Goal: Use online tool/utility: Use online tool/utility

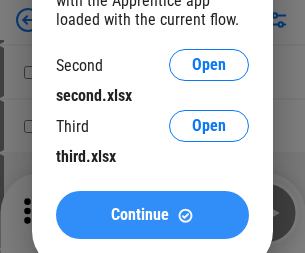
click at [152, 215] on span "Continue" at bounding box center [140, 215] width 58 height 16
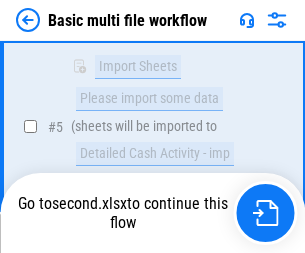
scroll to position [551, 0]
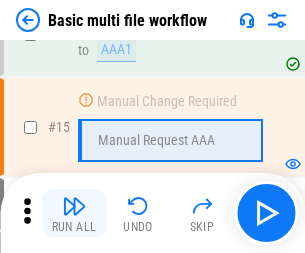
click at [74, 213] on img "button" at bounding box center [74, 206] width 24 height 24
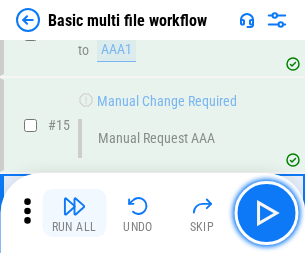
scroll to position [1189, 0]
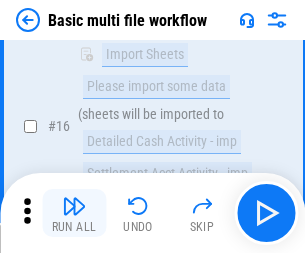
click at [74, 213] on img "button" at bounding box center [74, 206] width 24 height 24
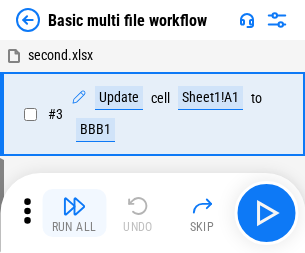
click at [74, 213] on img "button" at bounding box center [74, 206] width 24 height 24
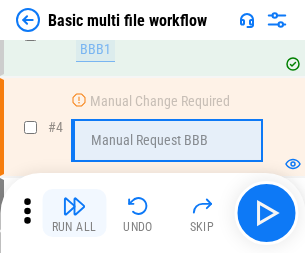
click at [74, 213] on img "button" at bounding box center [74, 206] width 24 height 24
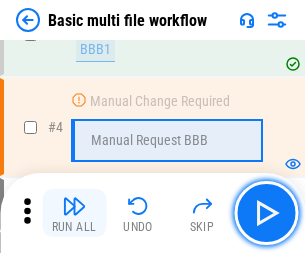
scroll to position [213, 0]
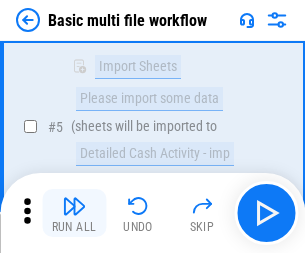
click at [74, 213] on img "button" at bounding box center [74, 206] width 24 height 24
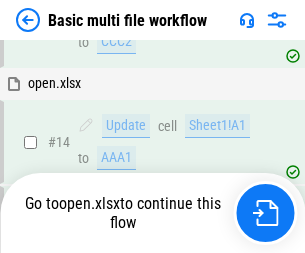
scroll to position [1189, 0]
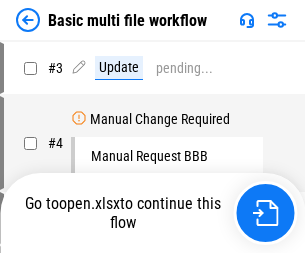
scroll to position [81, 0]
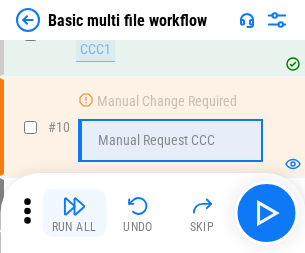
click at [74, 213] on img "button" at bounding box center [74, 206] width 24 height 24
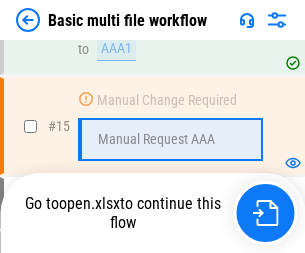
scroll to position [1189, 0]
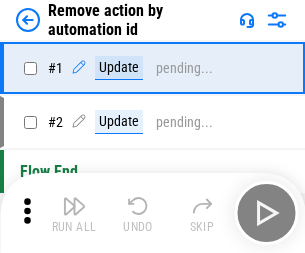
click at [74, 213] on img "button" at bounding box center [74, 206] width 24 height 24
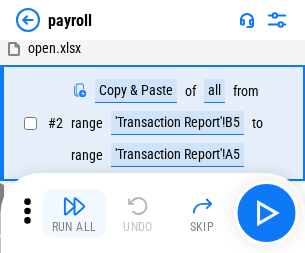
click at [74, 213] on img "button" at bounding box center [74, 206] width 24 height 24
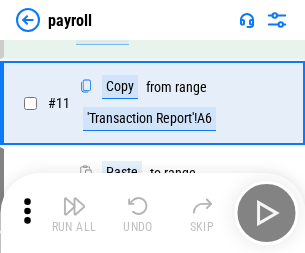
scroll to position [145, 0]
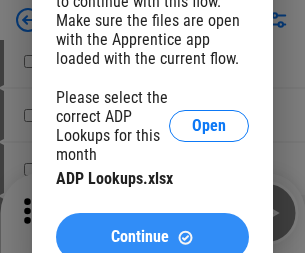
click at [152, 229] on span "Continue" at bounding box center [140, 237] width 58 height 16
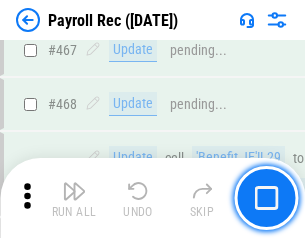
scroll to position [10645, 0]
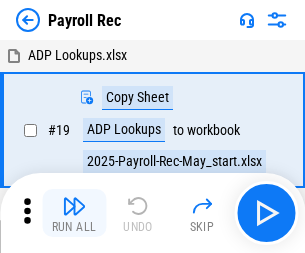
click at [74, 213] on img "button" at bounding box center [74, 206] width 24 height 24
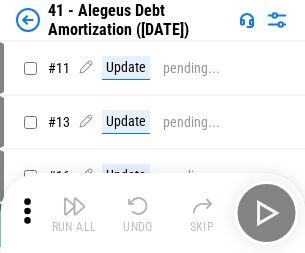
click at [74, 213] on img "button" at bounding box center [74, 206] width 24 height 24
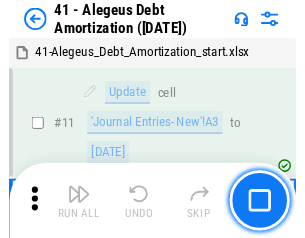
scroll to position [247, 0]
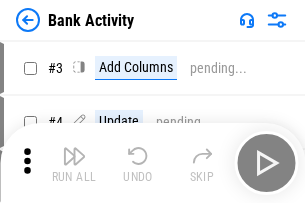
click at [74, 163] on img "button" at bounding box center [74, 156] width 24 height 24
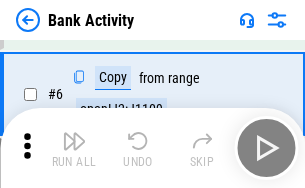
scroll to position [106, 0]
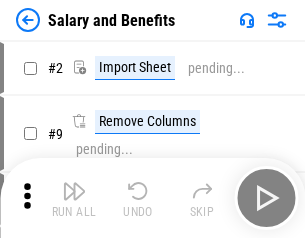
scroll to position [27, 0]
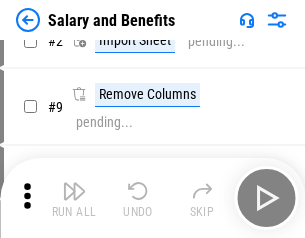
click at [74, 198] on img "button" at bounding box center [74, 191] width 24 height 24
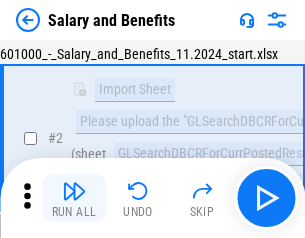
click at [74, 198] on img "button" at bounding box center [74, 191] width 24 height 24
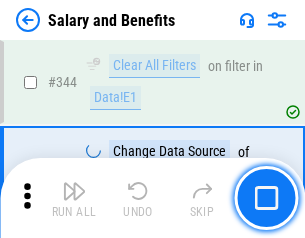
scroll to position [9353, 0]
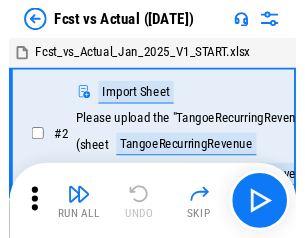
scroll to position [26, 0]
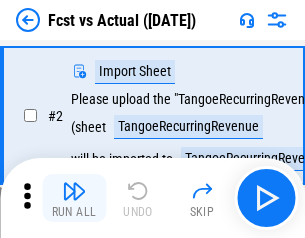
click at [74, 198] on img "button" at bounding box center [74, 191] width 24 height 24
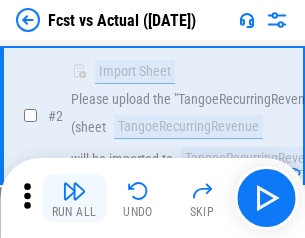
click at [74, 198] on img "button" at bounding box center [74, 191] width 24 height 24
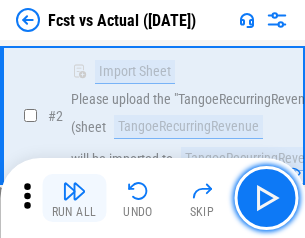
scroll to position [187, 0]
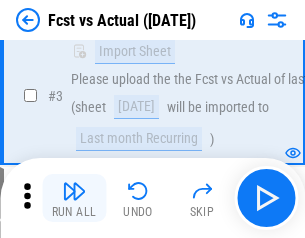
click at [74, 198] on img "button" at bounding box center [74, 191] width 24 height 24
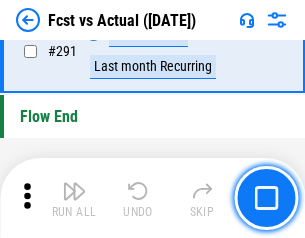
scroll to position [9454, 0]
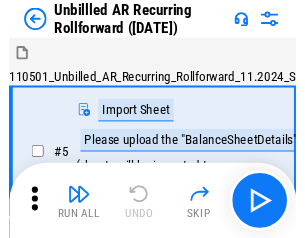
scroll to position [43, 0]
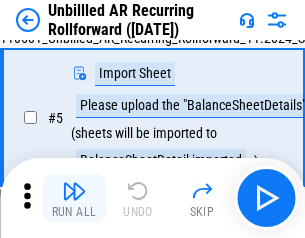
click at [74, 198] on img "button" at bounding box center [74, 191] width 24 height 24
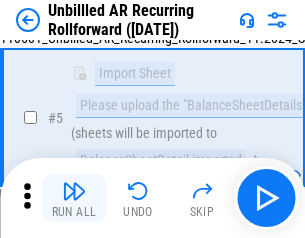
click at [74, 198] on img "button" at bounding box center [74, 191] width 24 height 24
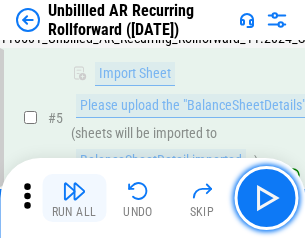
scroll to position [188, 0]
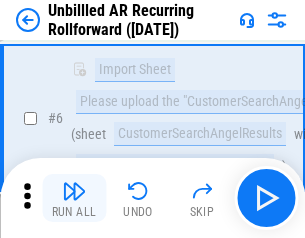
click at [74, 198] on img "button" at bounding box center [74, 191] width 24 height 24
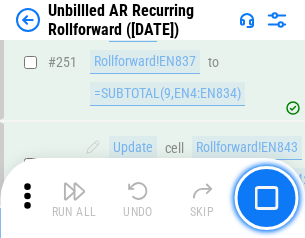
scroll to position [6785, 0]
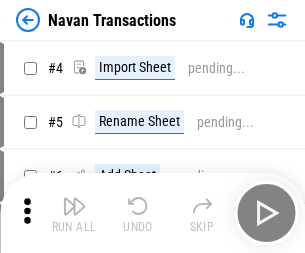
click at [74, 198] on img "button" at bounding box center [74, 206] width 24 height 24
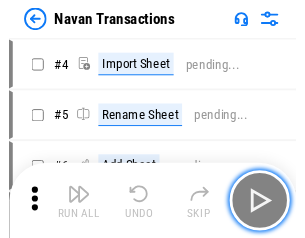
scroll to position [32, 0]
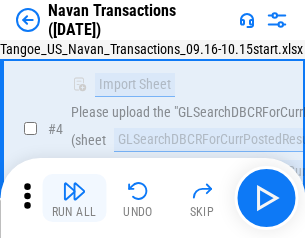
click at [74, 198] on img "button" at bounding box center [74, 191] width 24 height 24
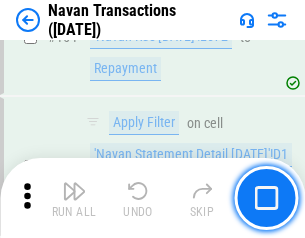
scroll to position [6476, 0]
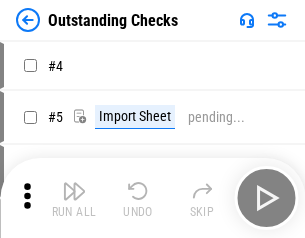
click at [74, 198] on img "button" at bounding box center [74, 191] width 24 height 24
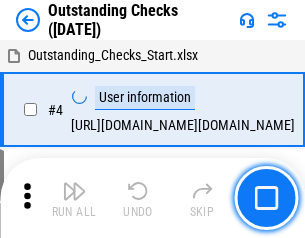
scroll to position [84, 0]
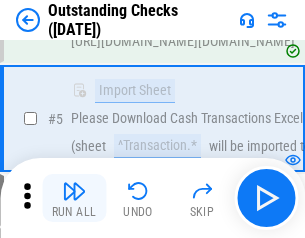
click at [74, 198] on img "button" at bounding box center [74, 191] width 24 height 24
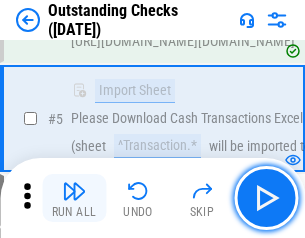
scroll to position [209, 0]
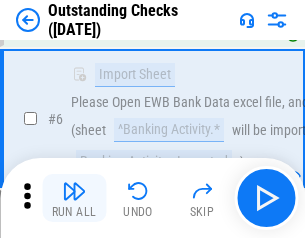
click at [74, 198] on img "button" at bounding box center [74, 191] width 24 height 24
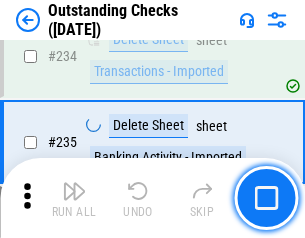
scroll to position [6066, 0]
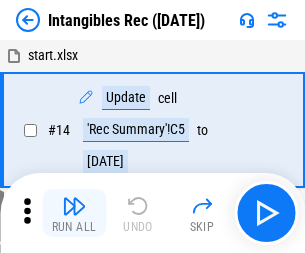
click at [74, 213] on img "button" at bounding box center [74, 206] width 24 height 24
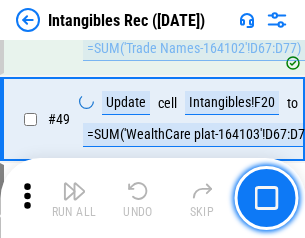
scroll to position [778, 0]
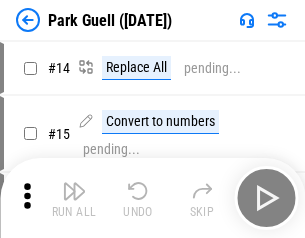
click at [74, 198] on img "button" at bounding box center [74, 191] width 24 height 24
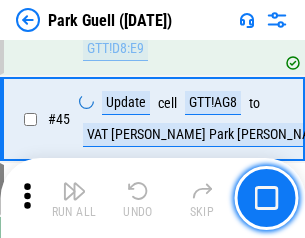
scroll to position [2498, 0]
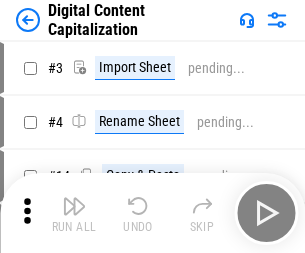
click at [74, 198] on img "button" at bounding box center [74, 206] width 24 height 24
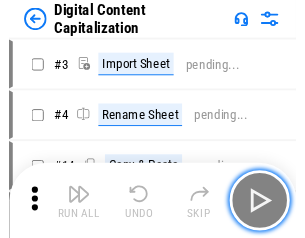
scroll to position [43, 0]
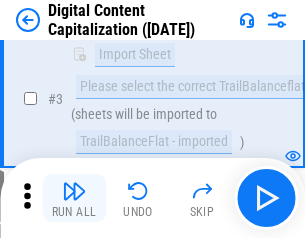
click at [74, 198] on img "button" at bounding box center [74, 191] width 24 height 24
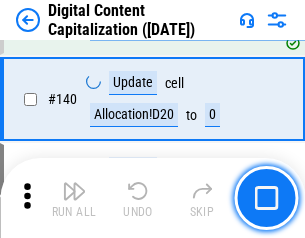
scroll to position [2104, 0]
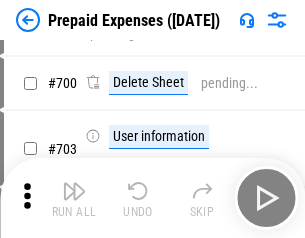
click at [74, 198] on img "button" at bounding box center [74, 191] width 24 height 24
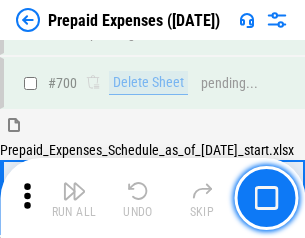
scroll to position [5375, 0]
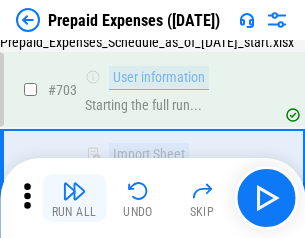
click at [74, 198] on img "button" at bounding box center [74, 191] width 24 height 24
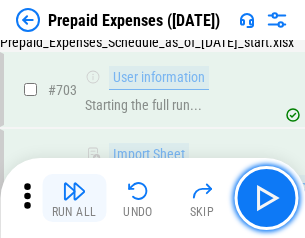
scroll to position [5493, 0]
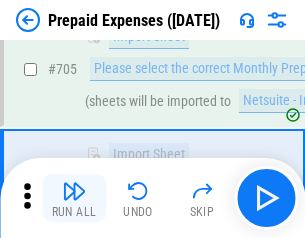
click at [74, 198] on img "button" at bounding box center [74, 191] width 24 height 24
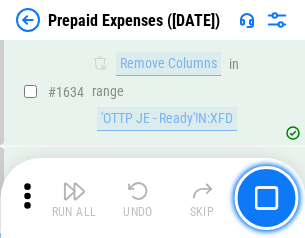
scroll to position [19449, 0]
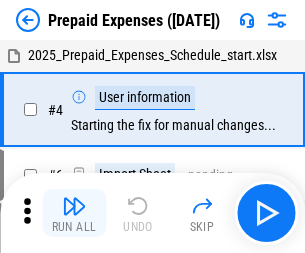
click at [74, 213] on img "button" at bounding box center [74, 206] width 24 height 24
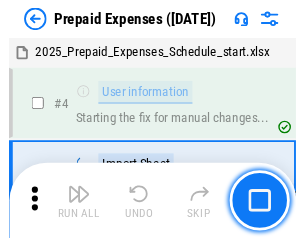
scroll to position [88, 0]
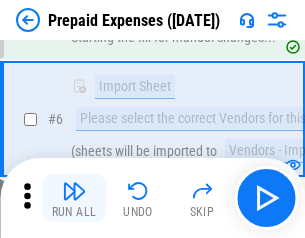
click at [74, 198] on img "button" at bounding box center [74, 191] width 24 height 24
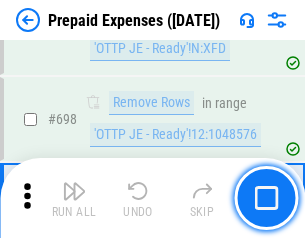
scroll to position [6956, 0]
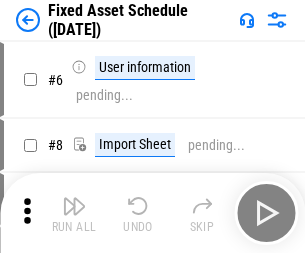
click at [74, 213] on img "button" at bounding box center [74, 206] width 24 height 24
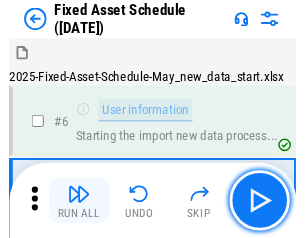
scroll to position [108, 0]
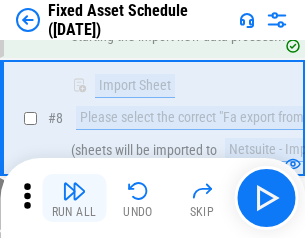
click at [74, 198] on img "button" at bounding box center [74, 191] width 24 height 24
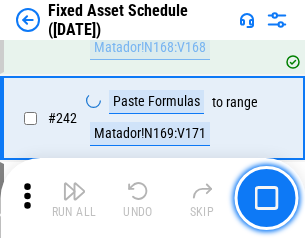
scroll to position [6188, 0]
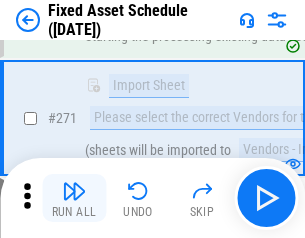
click at [74, 198] on img "button" at bounding box center [74, 191] width 24 height 24
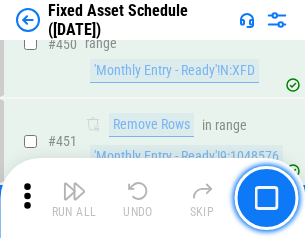
scroll to position [8929, 0]
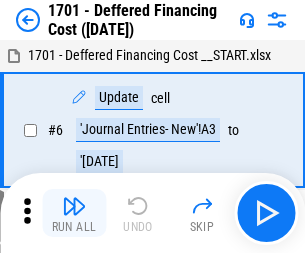
click at [74, 213] on img "button" at bounding box center [74, 206] width 24 height 24
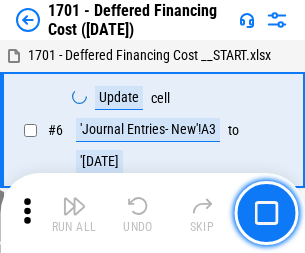
scroll to position [240, 0]
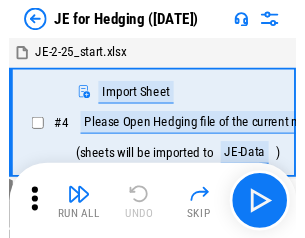
scroll to position [3, 0]
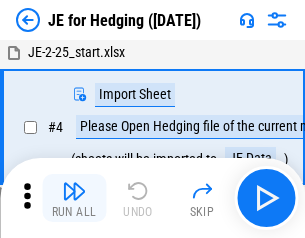
click at [74, 198] on img "button" at bounding box center [74, 191] width 24 height 24
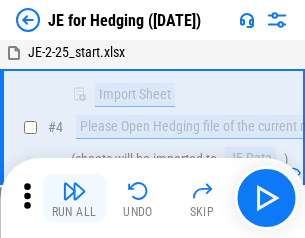
click at [74, 198] on img "button" at bounding box center [74, 191] width 24 height 24
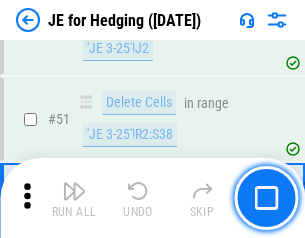
scroll to position [1293, 0]
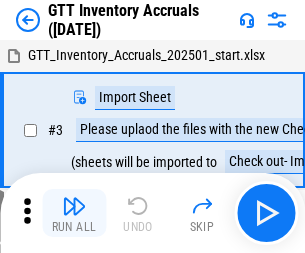
click at [74, 198] on img "button" at bounding box center [74, 206] width 24 height 24
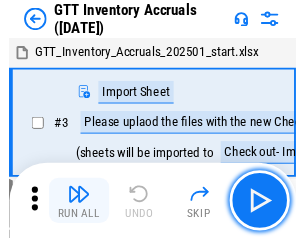
scroll to position [3, 0]
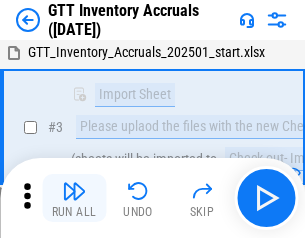
click at [74, 198] on img "button" at bounding box center [74, 191] width 24 height 24
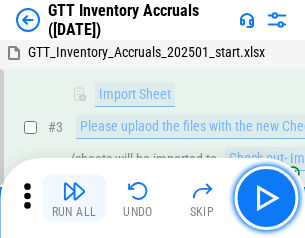
scroll to position [129, 0]
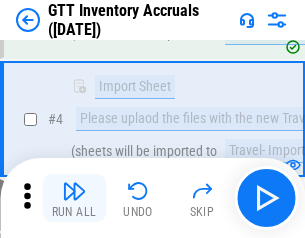
click at [74, 198] on img "button" at bounding box center [74, 191] width 24 height 24
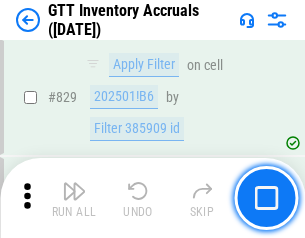
scroll to position [15162, 0]
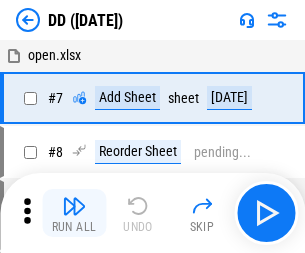
click at [74, 213] on img "button" at bounding box center [74, 206] width 24 height 24
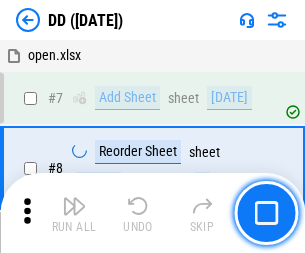
scroll to position [193, 0]
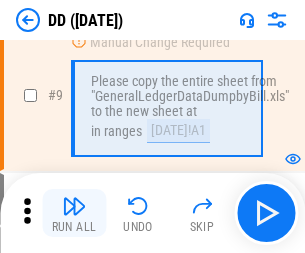
click at [74, 213] on img "button" at bounding box center [74, 206] width 24 height 24
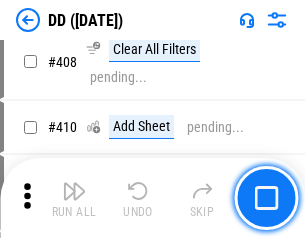
scroll to position [8937, 0]
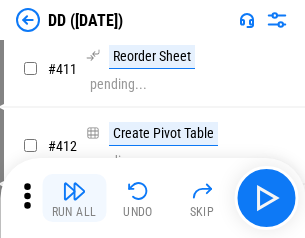
click at [74, 198] on img "button" at bounding box center [74, 191] width 24 height 24
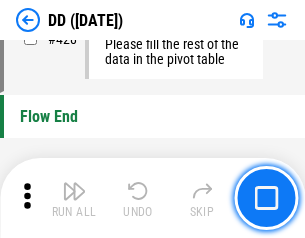
scroll to position [9561, 0]
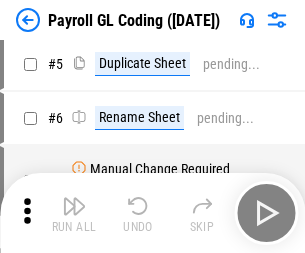
click at [74, 213] on img "button" at bounding box center [74, 206] width 24 height 24
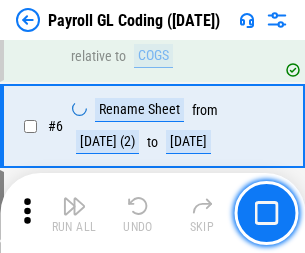
scroll to position [240, 0]
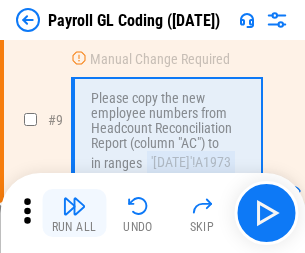
click at [74, 213] on img "button" at bounding box center [74, 206] width 24 height 24
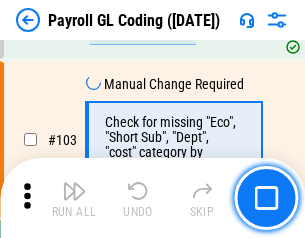
scroll to position [4686, 0]
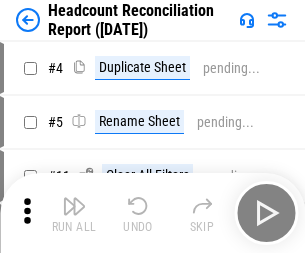
click at [74, 213] on img "button" at bounding box center [74, 206] width 24 height 24
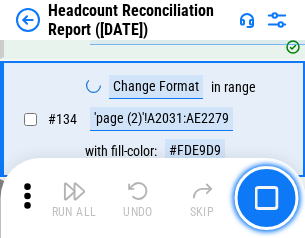
scroll to position [2401, 0]
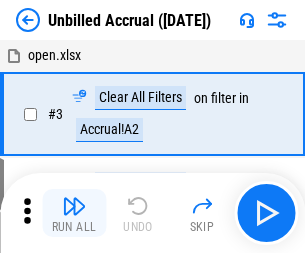
click at [74, 213] on img "button" at bounding box center [74, 206] width 24 height 24
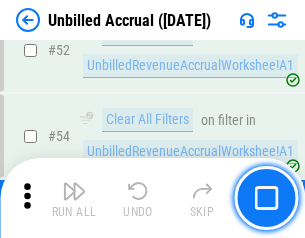
scroll to position [2086, 0]
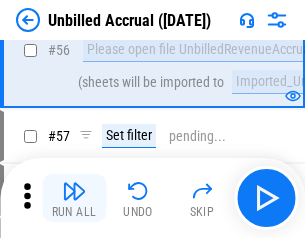
click at [74, 198] on img "button" at bounding box center [74, 191] width 24 height 24
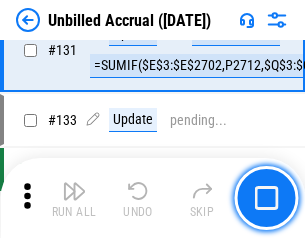
scroll to position [5950, 0]
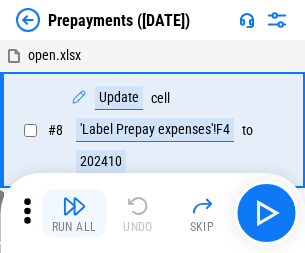
click at [74, 213] on img "button" at bounding box center [74, 206] width 24 height 24
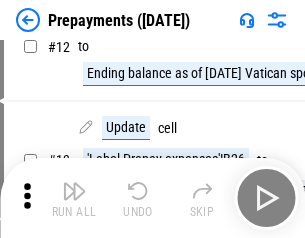
scroll to position [125, 0]
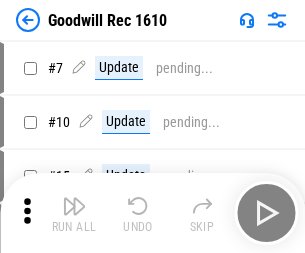
click at [74, 213] on img "button" at bounding box center [74, 206] width 24 height 24
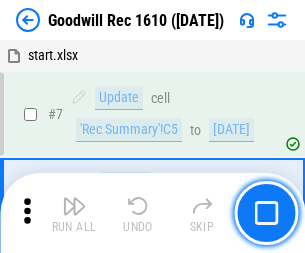
scroll to position [342, 0]
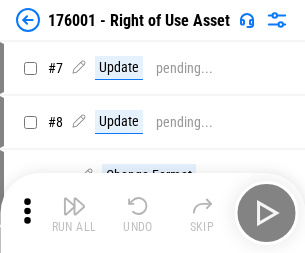
click at [74, 213] on img "button" at bounding box center [74, 206] width 24 height 24
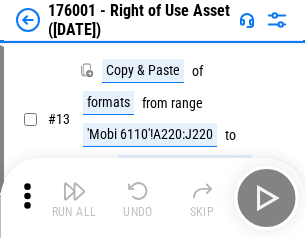
scroll to position [129, 0]
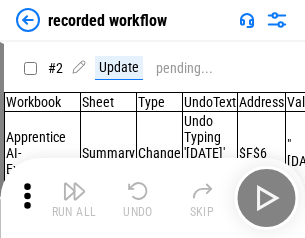
click at [74, 198] on img "button" at bounding box center [74, 191] width 24 height 24
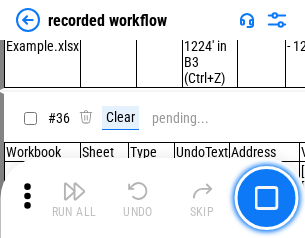
scroll to position [6244, 0]
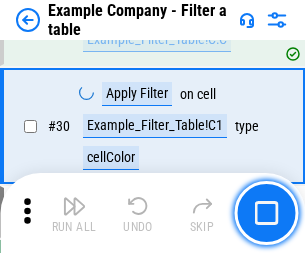
scroll to position [1828, 0]
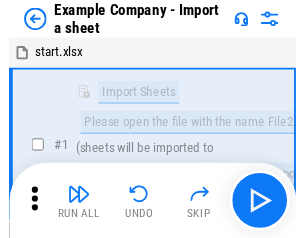
scroll to position [31, 0]
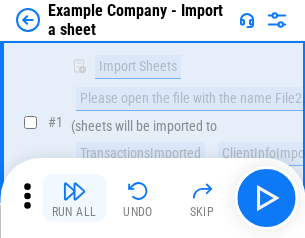
click at [74, 198] on img "button" at bounding box center [74, 191] width 24 height 24
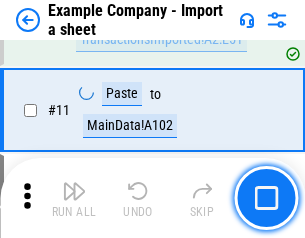
scroll to position [441, 0]
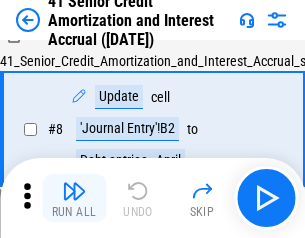
click at [74, 198] on img "button" at bounding box center [74, 191] width 24 height 24
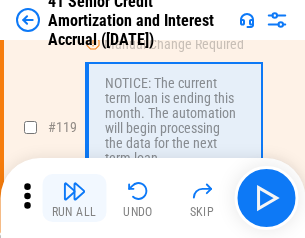
click at [74, 198] on img "button" at bounding box center [74, 191] width 24 height 24
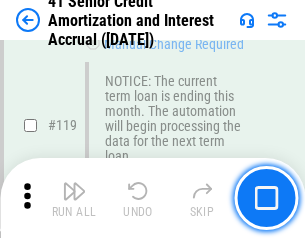
scroll to position [1885, 0]
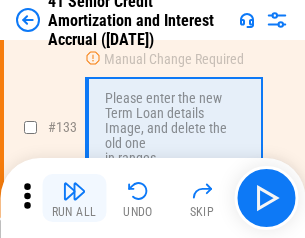
click at [74, 198] on img "button" at bounding box center [74, 191] width 24 height 24
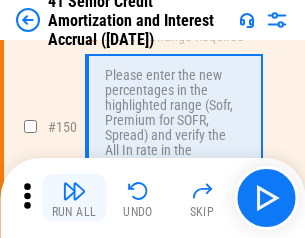
click at [74, 198] on img "button" at bounding box center [74, 191] width 24 height 24
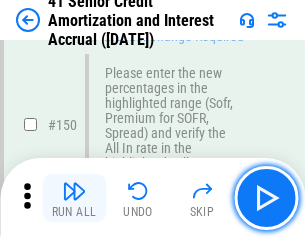
scroll to position [2297, 0]
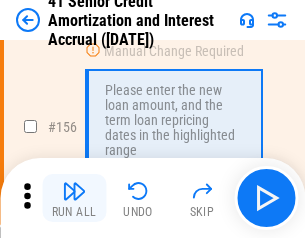
click at [74, 198] on img "button" at bounding box center [74, 191] width 24 height 24
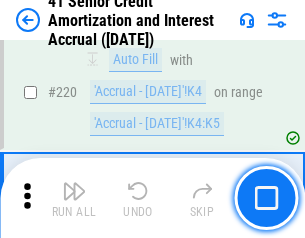
scroll to position [4474, 0]
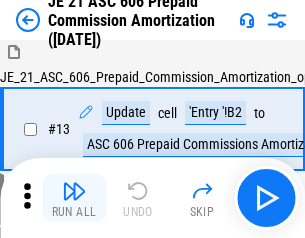
click at [74, 198] on img "button" at bounding box center [74, 191] width 24 height 24
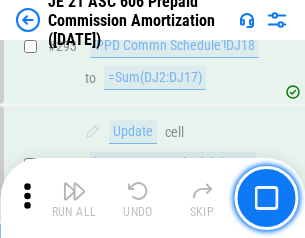
scroll to position [3676, 0]
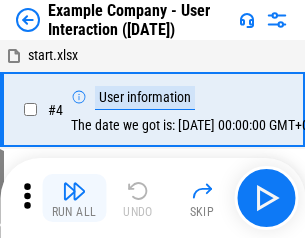
click at [74, 198] on img "button" at bounding box center [74, 191] width 24 height 24
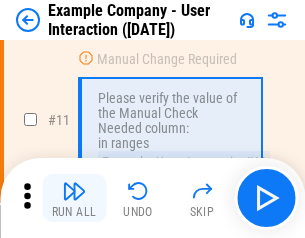
click at [74, 198] on img "button" at bounding box center [74, 191] width 24 height 24
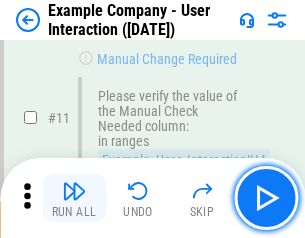
scroll to position [432, 0]
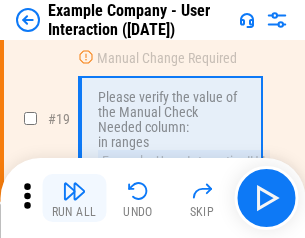
click at [74, 198] on img "button" at bounding box center [74, 191] width 24 height 24
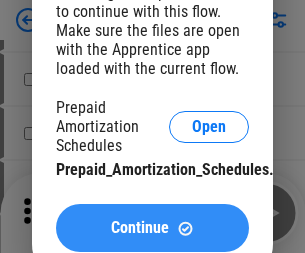
click at [152, 228] on span "Continue" at bounding box center [140, 228] width 58 height 16
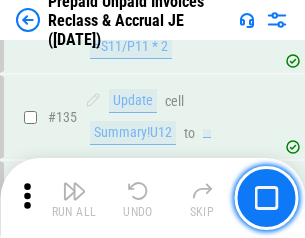
scroll to position [2589, 0]
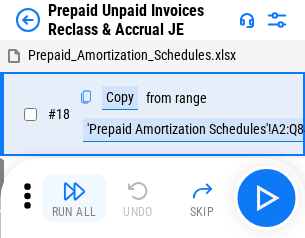
click at [74, 198] on img "button" at bounding box center [74, 191] width 24 height 24
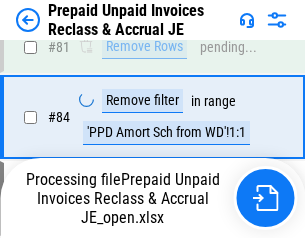
scroll to position [1630, 0]
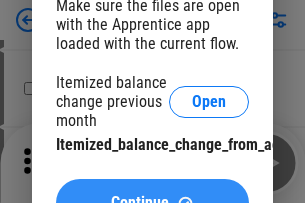
click at [152, 195] on span "Continue" at bounding box center [140, 203] width 58 height 16
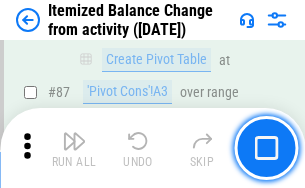
scroll to position [1953, 0]
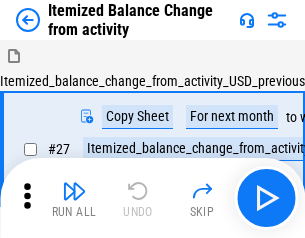
scroll to position [31, 0]
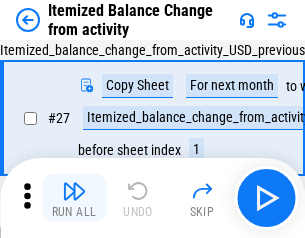
click at [74, 198] on img "button" at bounding box center [74, 191] width 24 height 24
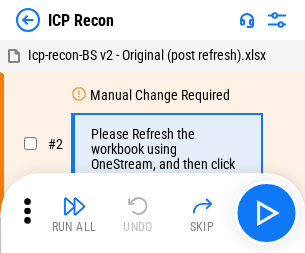
scroll to position [9, 0]
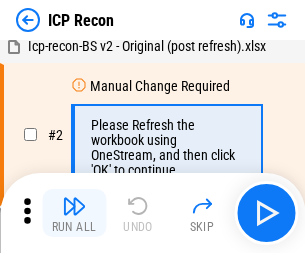
click at [74, 213] on img "button" at bounding box center [74, 206] width 24 height 24
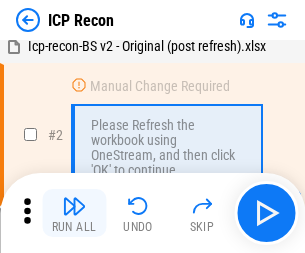
click at [74, 213] on img "button" at bounding box center [74, 206] width 24 height 24
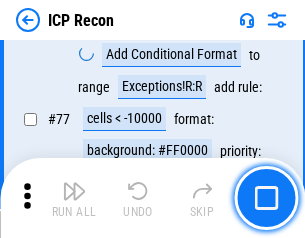
scroll to position [1795, 0]
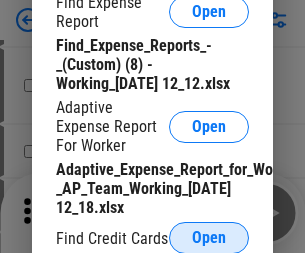
click at [209, 237] on span "Open" at bounding box center [209, 238] width 34 height 16
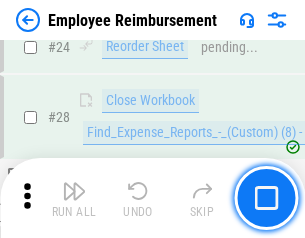
scroll to position [934, 0]
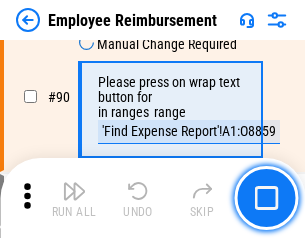
click at [74, 198] on img "button" at bounding box center [74, 191] width 24 height 24
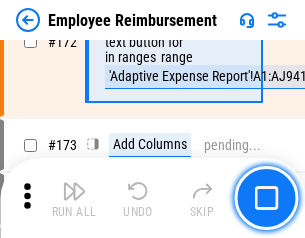
click at [74, 198] on img "button" at bounding box center [74, 191] width 24 height 24
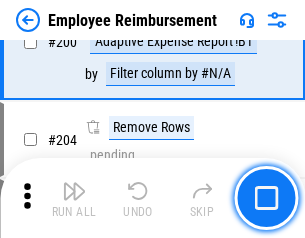
scroll to position [5054, 0]
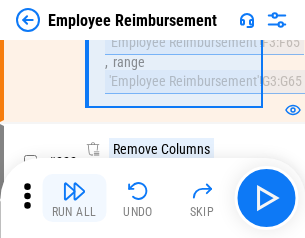
click at [74, 198] on img "button" at bounding box center [74, 191] width 24 height 24
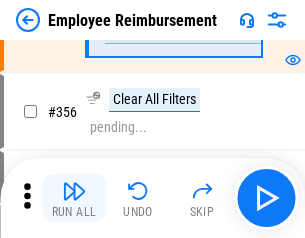
click at [74, 198] on img "button" at bounding box center [74, 191] width 24 height 24
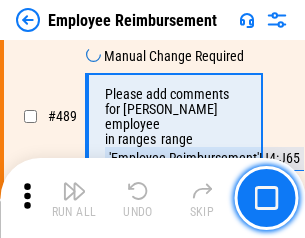
scroll to position [12696, 0]
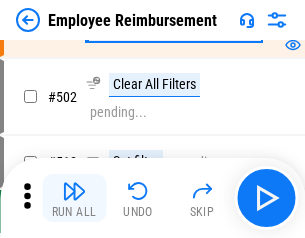
click at [74, 198] on img "button" at bounding box center [74, 191] width 24 height 24
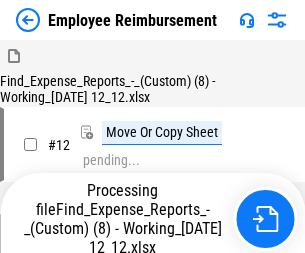
scroll to position [68, 0]
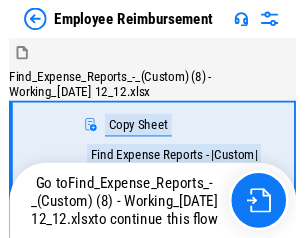
scroll to position [68, 0]
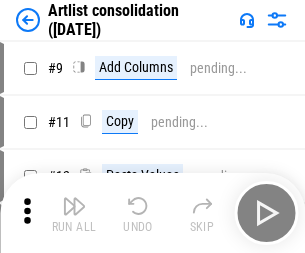
click at [74, 213] on img "button" at bounding box center [74, 206] width 24 height 24
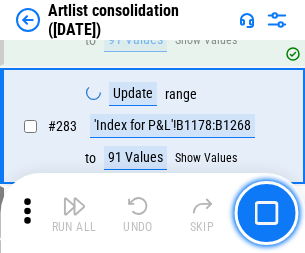
scroll to position [8261, 0]
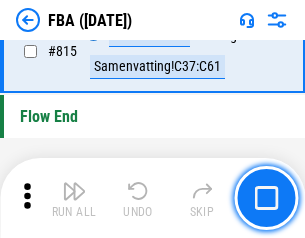
scroll to position [17882, 0]
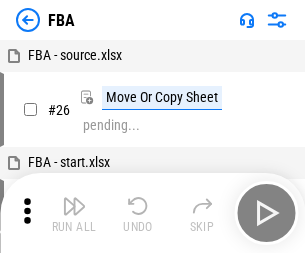
scroll to position [20, 0]
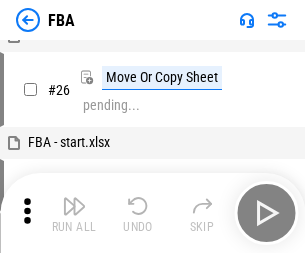
click at [74, 213] on img "button" at bounding box center [74, 206] width 24 height 24
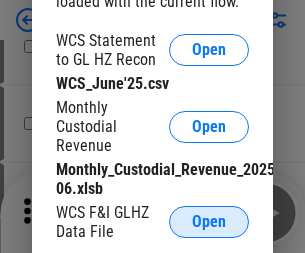
click at [209, 222] on span "Open" at bounding box center [209, 222] width 34 height 16
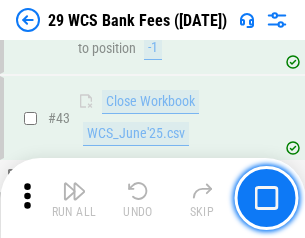
scroll to position [816, 0]
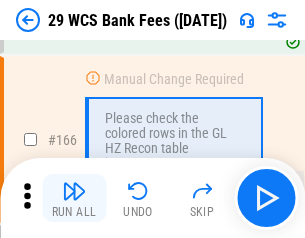
click at [74, 198] on img "button" at bounding box center [74, 191] width 24 height 24
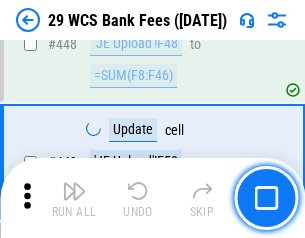
scroll to position [9673, 0]
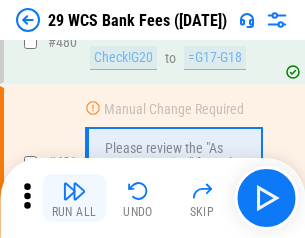
click at [74, 198] on img "button" at bounding box center [74, 191] width 24 height 24
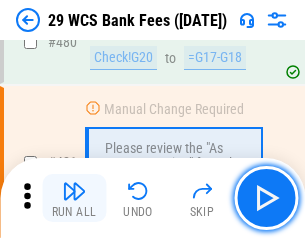
scroll to position [10300, 0]
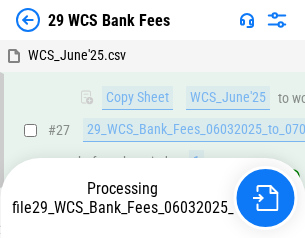
scroll to position [399, 0]
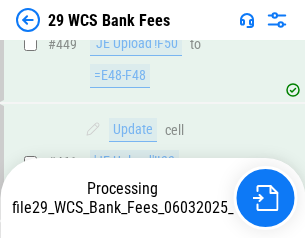
scroll to position [10041, 0]
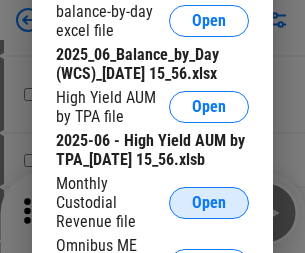
click at [209, 211] on span "Open" at bounding box center [209, 203] width 34 height 16
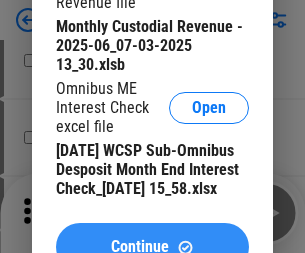
click at [152, 239] on span "Continue" at bounding box center [140, 247] width 58 height 16
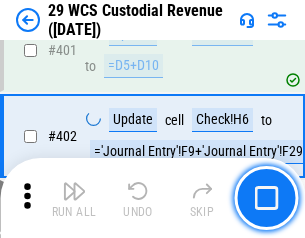
scroll to position [9252, 0]
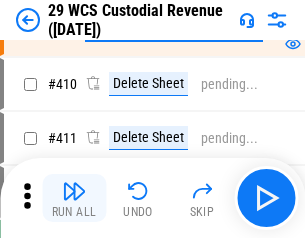
click at [74, 198] on img "button" at bounding box center [74, 191] width 24 height 24
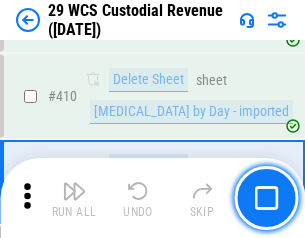
scroll to position [9540, 0]
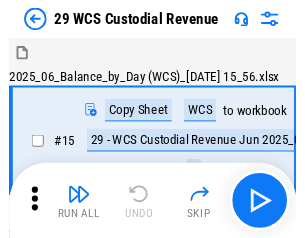
scroll to position [48, 0]
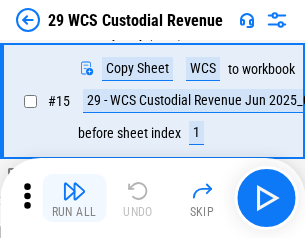
click at [74, 198] on img "button" at bounding box center [74, 191] width 24 height 24
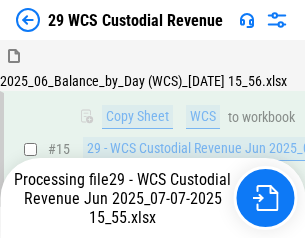
scroll to position [452, 0]
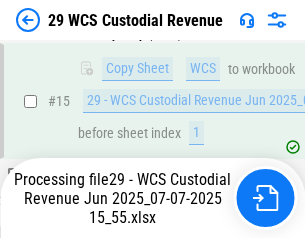
scroll to position [452, 0]
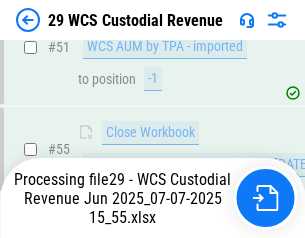
scroll to position [2087, 0]
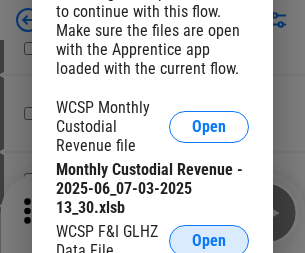
click at [209, 237] on span "Open" at bounding box center [209, 241] width 34 height 16
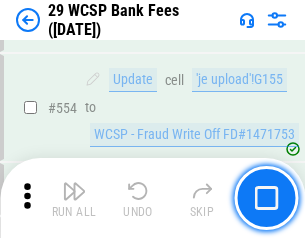
scroll to position [9031, 0]
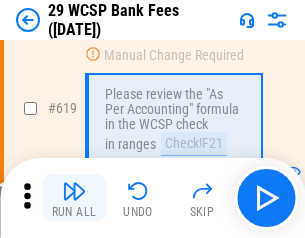
click at [74, 198] on img "button" at bounding box center [74, 191] width 24 height 24
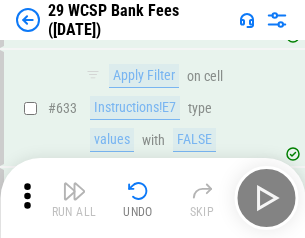
scroll to position [11513, 0]
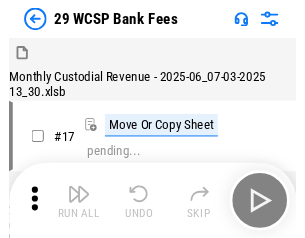
scroll to position [48, 0]
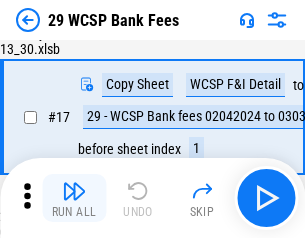
click at [74, 198] on img "button" at bounding box center [74, 191] width 24 height 24
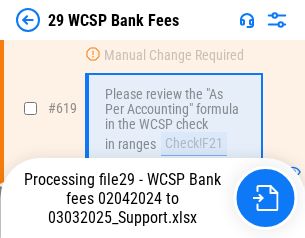
scroll to position [11122, 0]
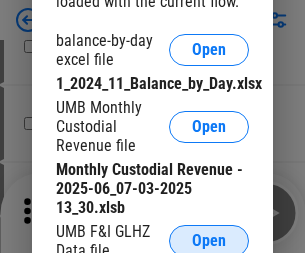
click at [209, 237] on span "Open" at bounding box center [209, 241] width 34 height 16
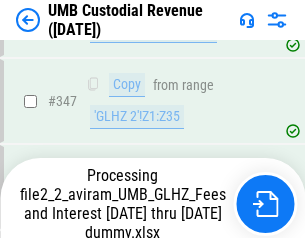
scroll to position [6695, 0]
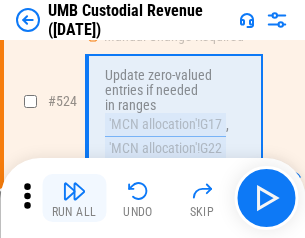
click at [74, 198] on img "button" at bounding box center [74, 191] width 24 height 24
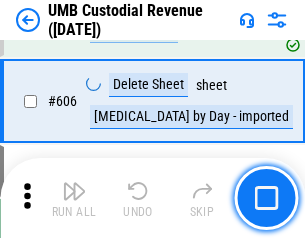
scroll to position [11530, 0]
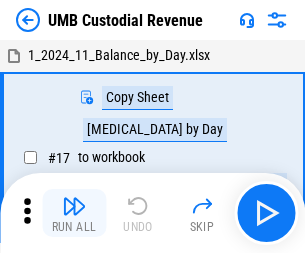
click at [74, 213] on img "button" at bounding box center [74, 206] width 24 height 24
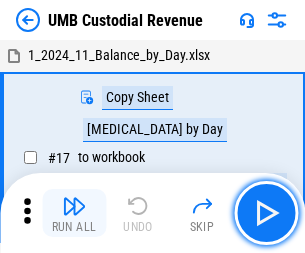
scroll to position [15, 0]
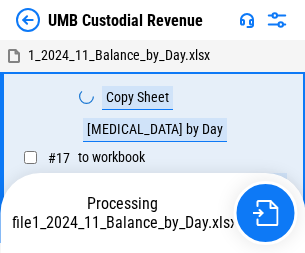
scroll to position [15, 0]
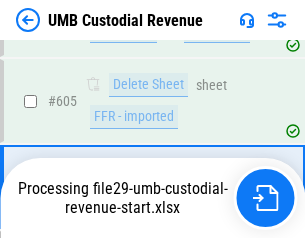
scroll to position [11399, 0]
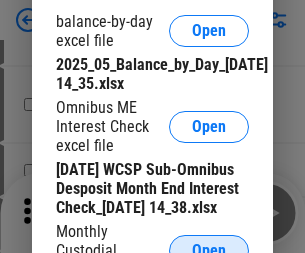
click at [209, 243] on span "Open" at bounding box center [209, 251] width 34 height 16
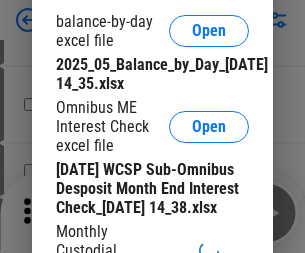
scroll to position [380, 0]
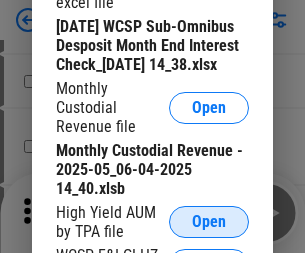
click at [209, 230] on span "Open" at bounding box center [209, 222] width 34 height 16
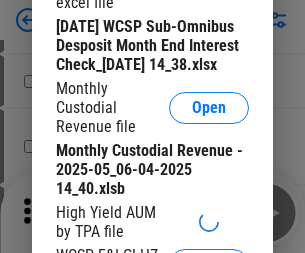
scroll to position [384, 0]
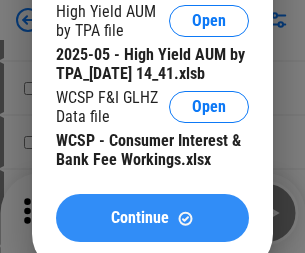
click at [152, 226] on span "Continue" at bounding box center [140, 218] width 58 height 16
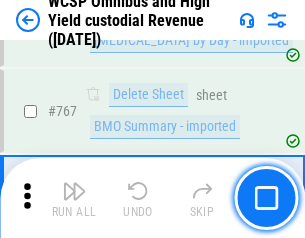
scroll to position [16277, 0]
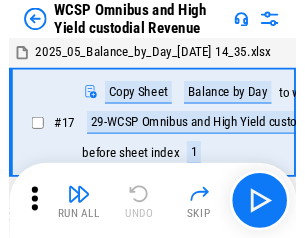
scroll to position [11, 0]
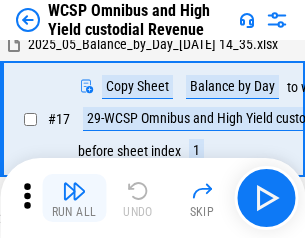
click at [74, 198] on img "button" at bounding box center [74, 191] width 24 height 24
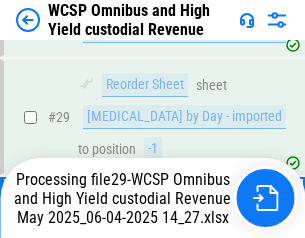
scroll to position [416, 0]
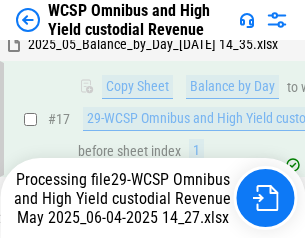
scroll to position [416, 0]
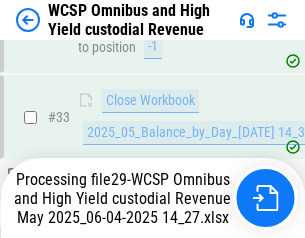
scroll to position [989, 0]
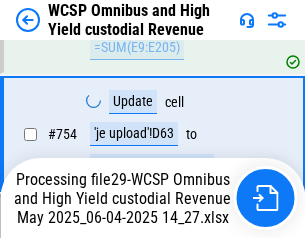
scroll to position [16231, 0]
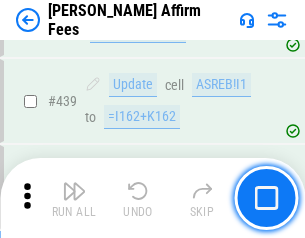
scroll to position [4595, 0]
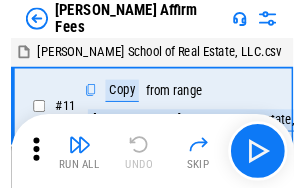
scroll to position [20, 0]
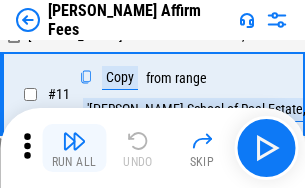
click at [74, 148] on img "button" at bounding box center [74, 141] width 24 height 24
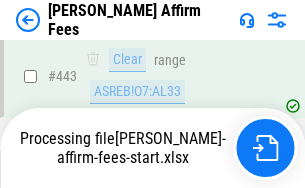
scroll to position [5239, 0]
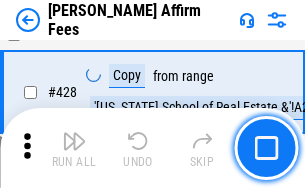
scroll to position [3994, 0]
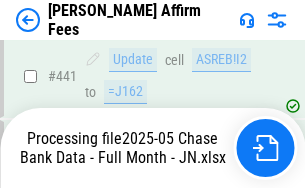
scroll to position [5239, 0]
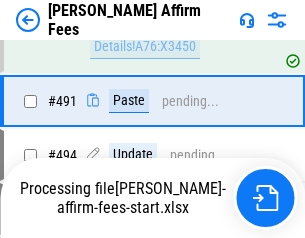
scroll to position [5330, 0]
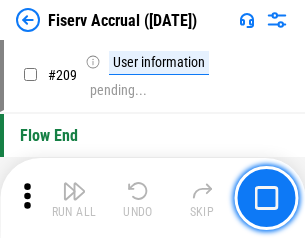
scroll to position [6204, 0]
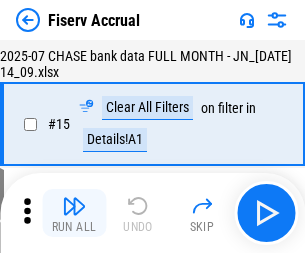
click at [74, 213] on img "button" at bounding box center [74, 206] width 24 height 24
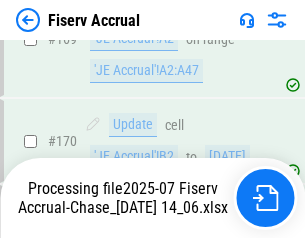
scroll to position [5385, 0]
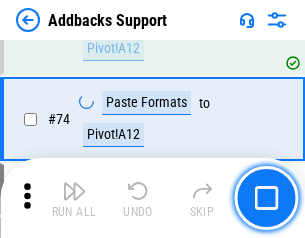
scroll to position [1454, 0]
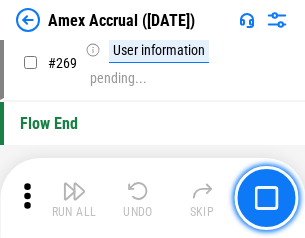
scroll to position [5602, 0]
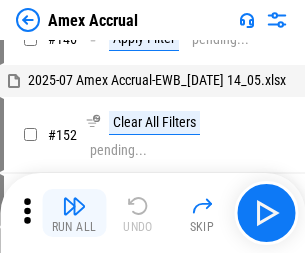
click at [74, 213] on img "button" at bounding box center [74, 206] width 24 height 24
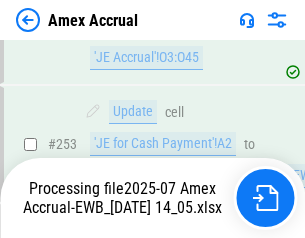
scroll to position [5952, 0]
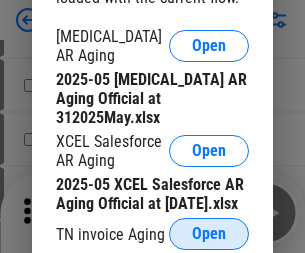
click at [209, 228] on span "Open" at bounding box center [209, 234] width 34 height 16
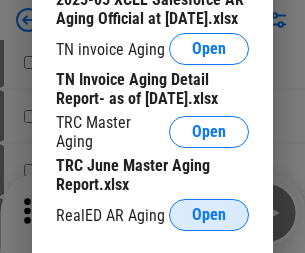
click at [209, 209] on span "Open" at bounding box center [209, 215] width 34 height 16
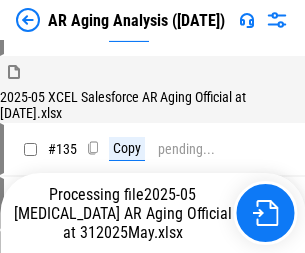
scroll to position [761, 0]
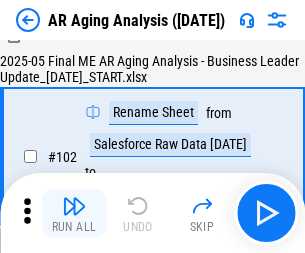
click at [74, 213] on img "button" at bounding box center [74, 206] width 24 height 24
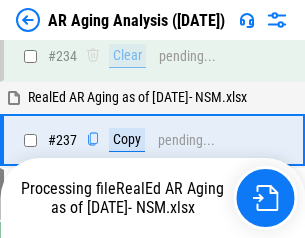
scroll to position [3096, 0]
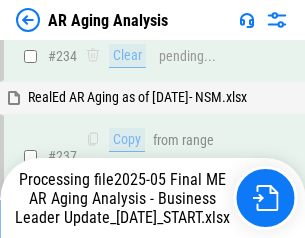
scroll to position [3073, 0]
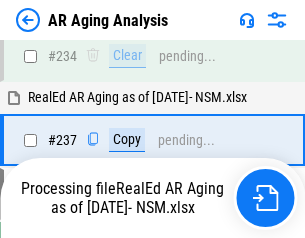
scroll to position [3156, 0]
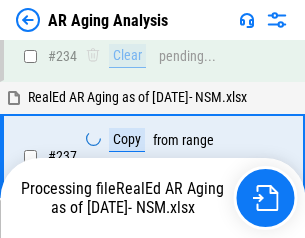
scroll to position [3156, 0]
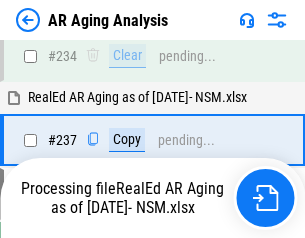
scroll to position [3073, 0]
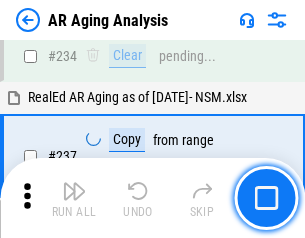
scroll to position [3073, 0]
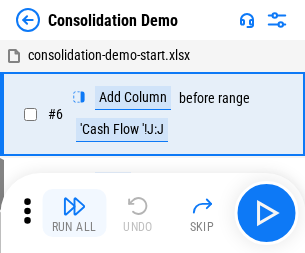
click at [74, 213] on img "button" at bounding box center [74, 206] width 24 height 24
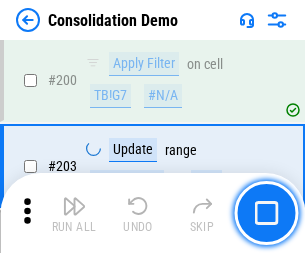
scroll to position [6264, 0]
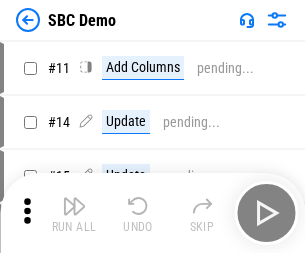
click at [74, 213] on img "button" at bounding box center [74, 206] width 24 height 24
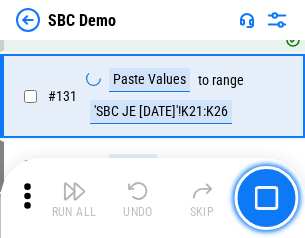
scroll to position [3432, 0]
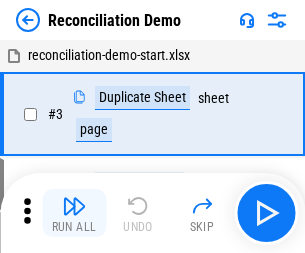
click at [74, 213] on img "button" at bounding box center [74, 206] width 24 height 24
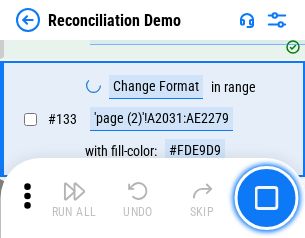
scroll to position [2372, 0]
